Goal: Information Seeking & Learning: Learn about a topic

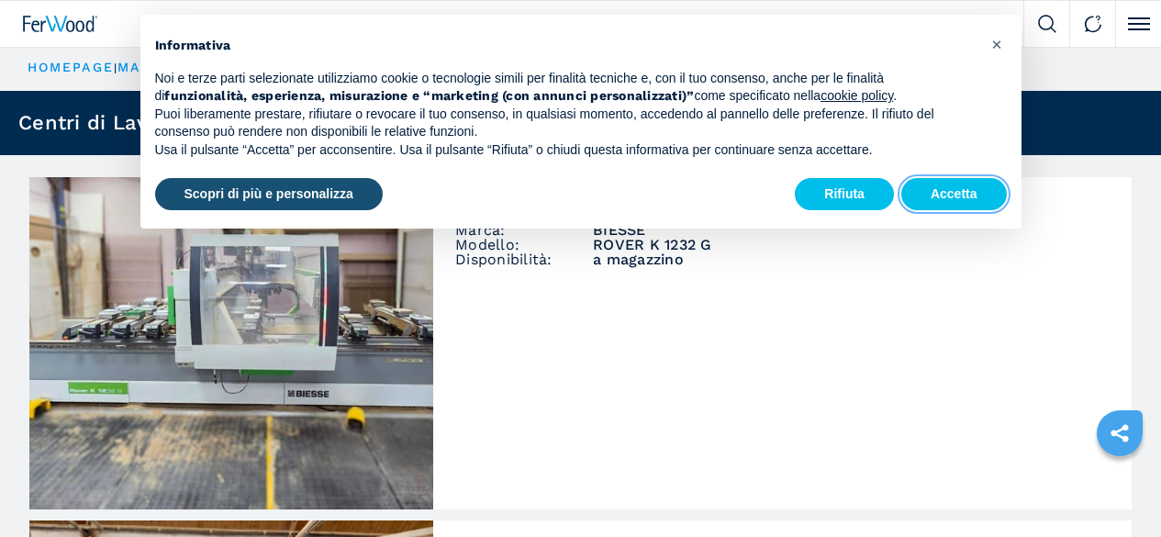
click at [957, 192] on button "Accetta" at bounding box center [954, 194] width 106 height 33
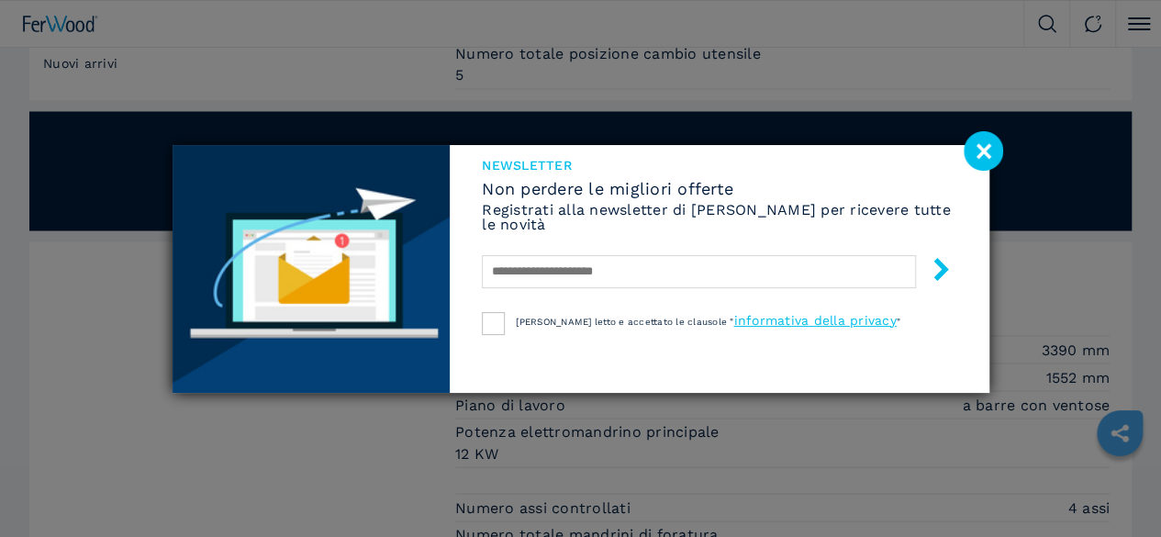
scroll to position [1661, 0]
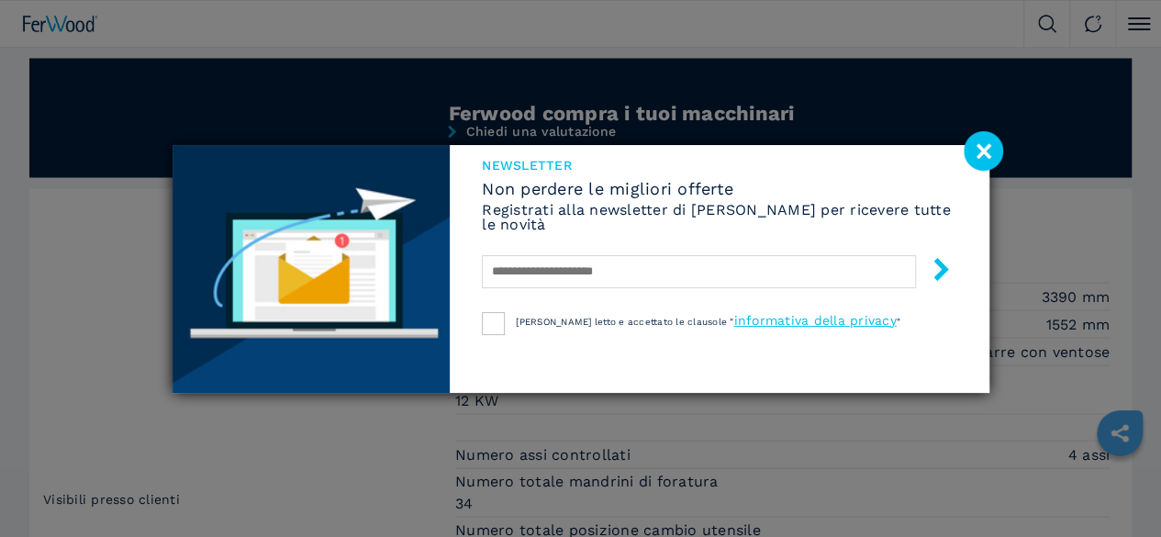
click at [988, 151] on image at bounding box center [983, 150] width 39 height 39
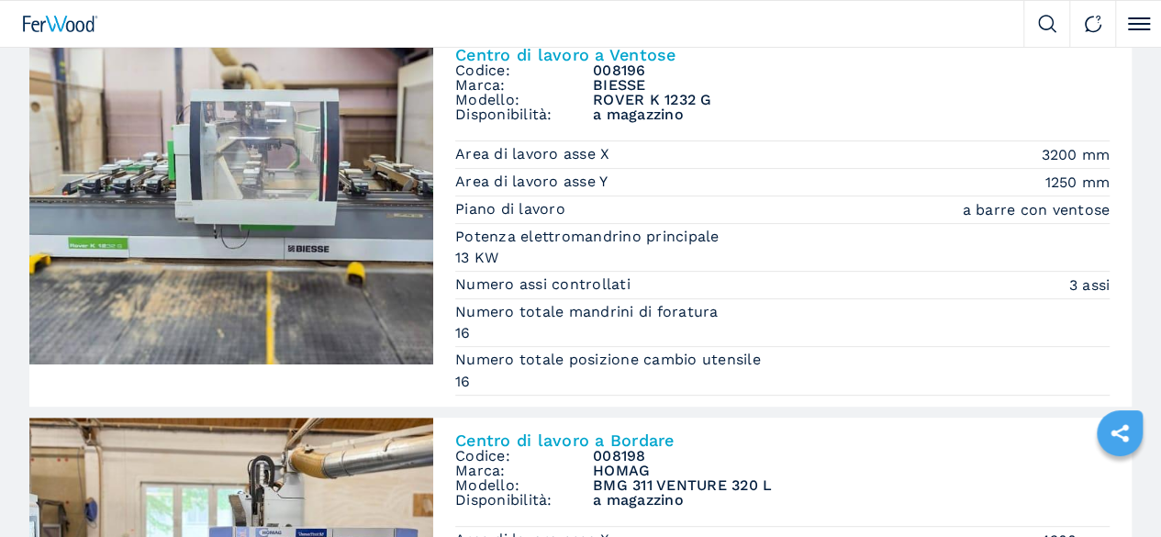
scroll to position [230, 0]
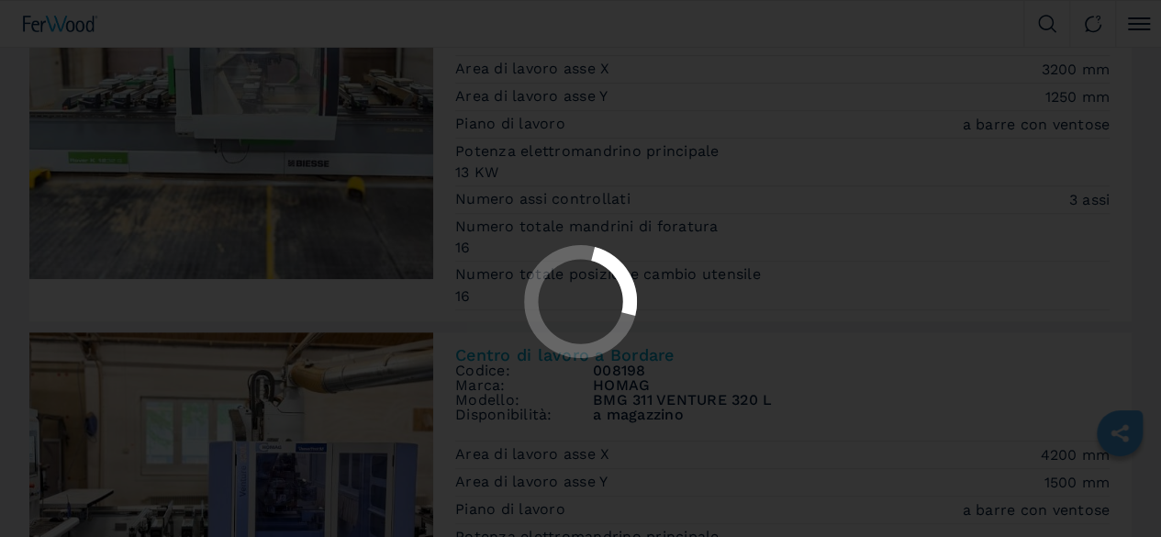
click at [62, 194] on div at bounding box center [580, 268] width 1161 height 537
select select "**********"
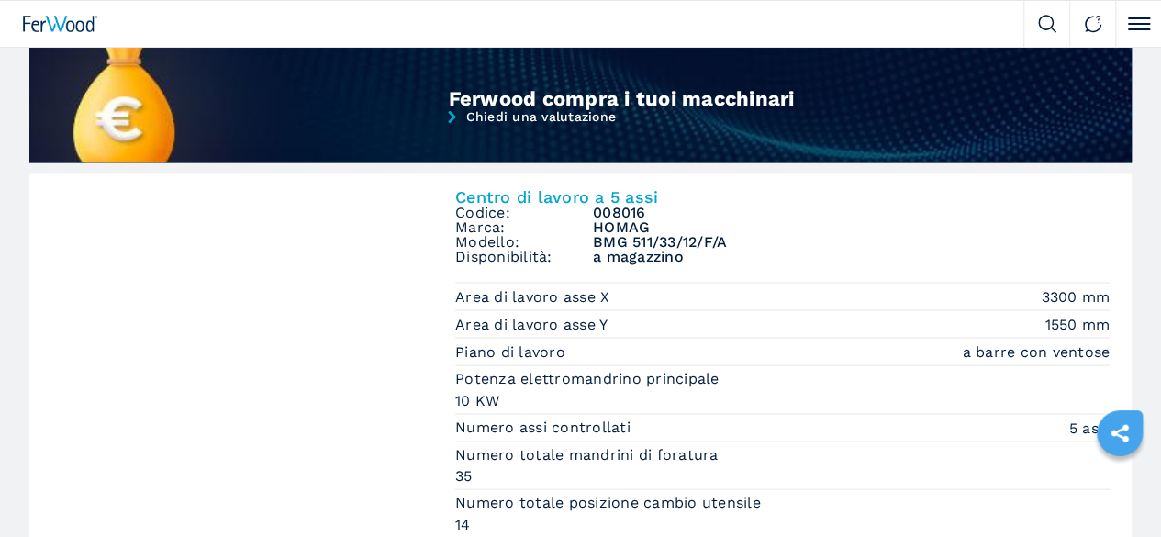
scroll to position [1632, 0]
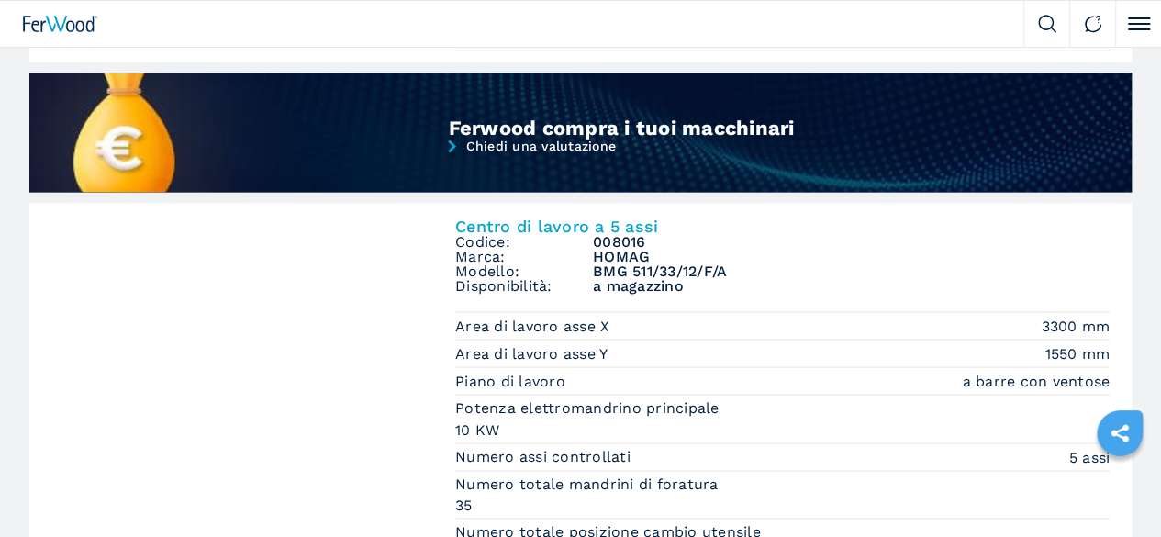
click at [0, 0] on img at bounding box center [0, 0] width 0 height 0
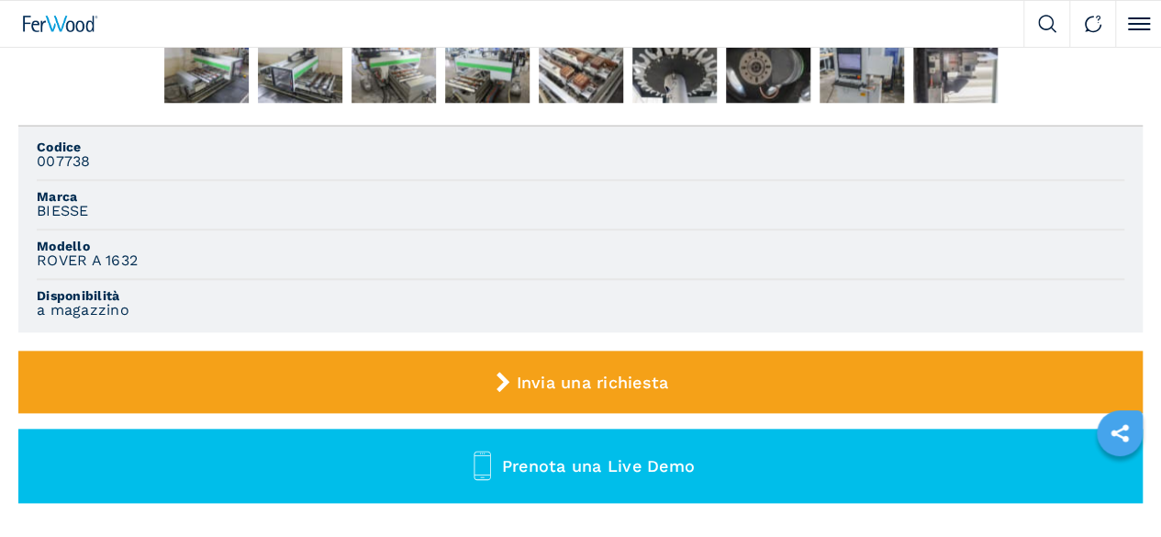
scroll to position [842, 0]
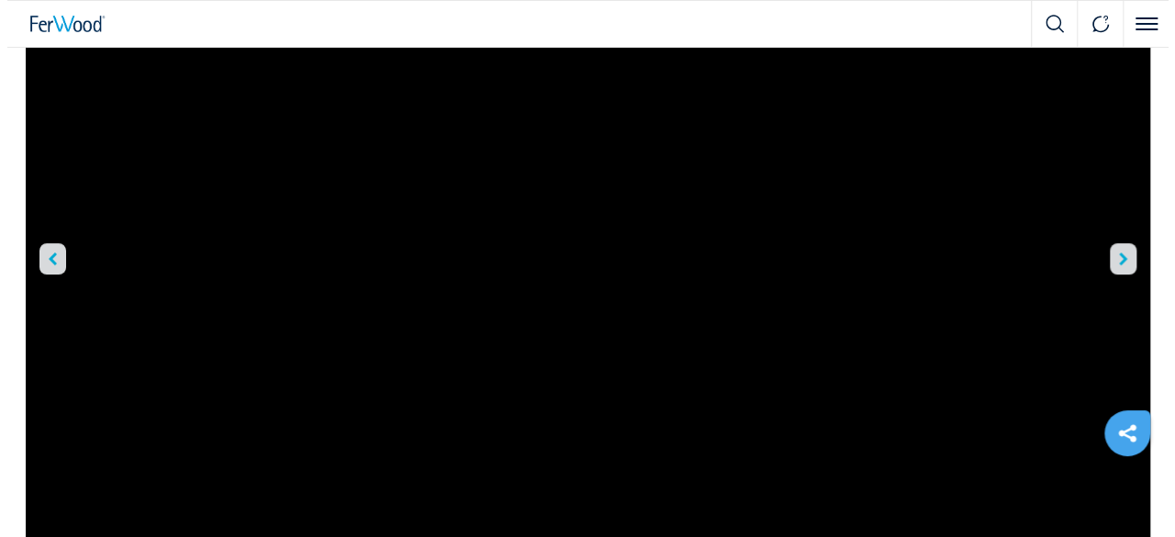
scroll to position [114, 0]
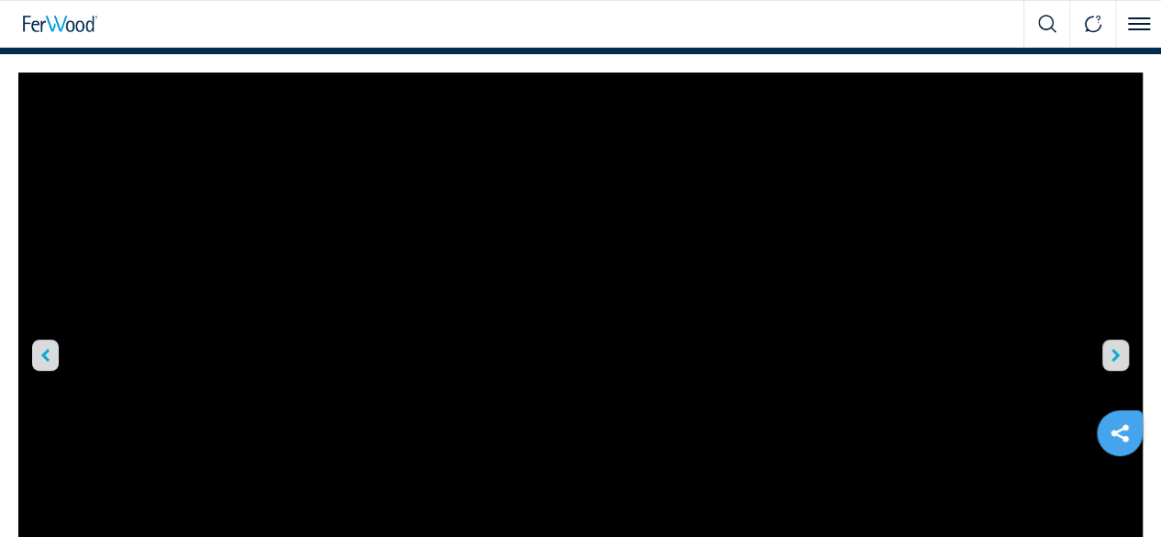
click at [0, 0] on li "Macchinari" at bounding box center [0, 0] width 0 height 0
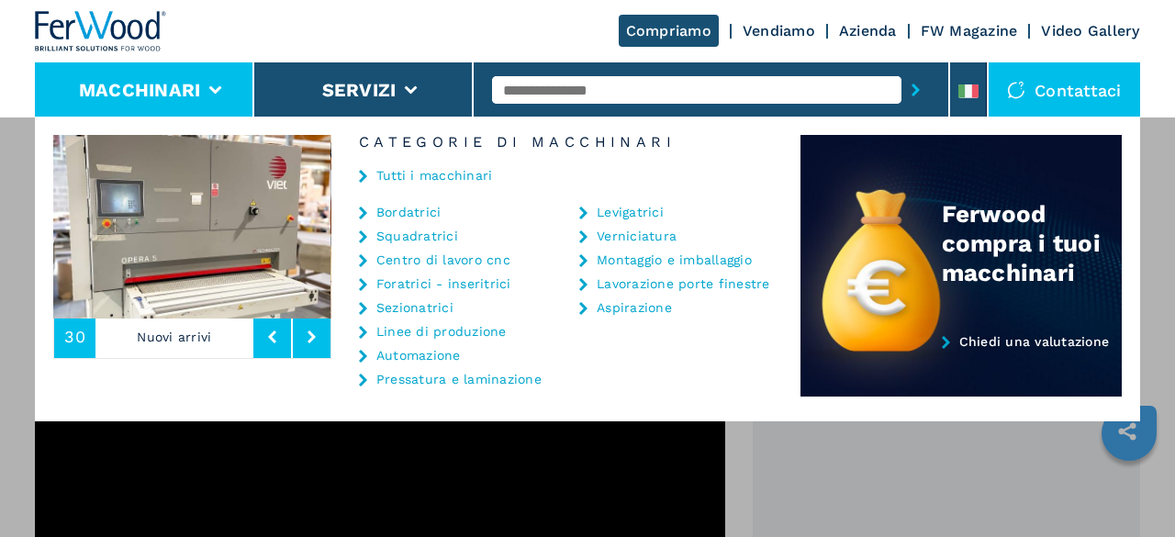
click at [470, 260] on link "Centro di lavoro cnc" at bounding box center [443, 259] width 134 height 13
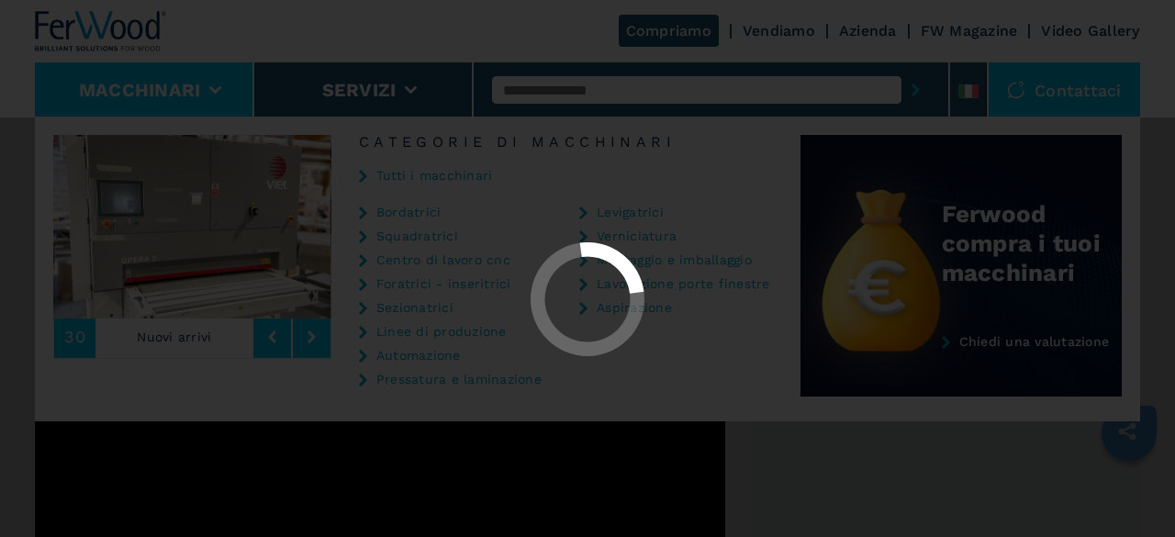
select select "**********"
